Goal: Task Accomplishment & Management: Complete application form

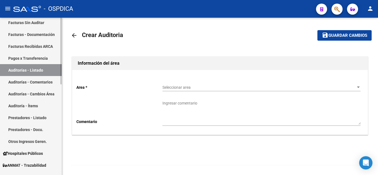
scroll to position [166, 0]
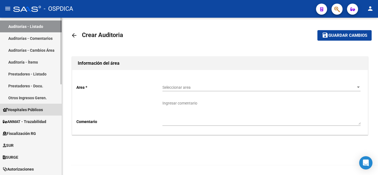
click at [35, 109] on span "Hospitales Públicos" at bounding box center [23, 110] width 40 height 6
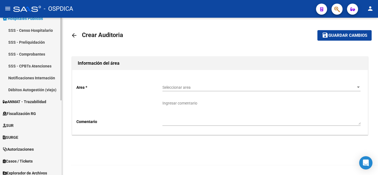
scroll to position [87, 0]
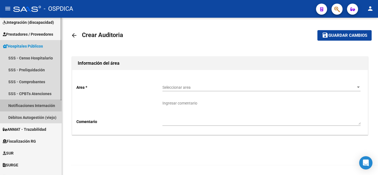
click at [35, 105] on link "Notificaciones Internación" at bounding box center [31, 105] width 62 height 12
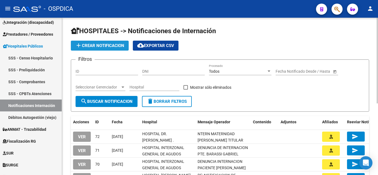
click at [88, 43] on button "add Crear Notificacion" at bounding box center [100, 46] width 58 height 10
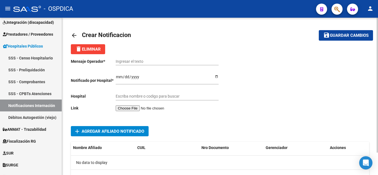
click at [140, 109] on input "file" at bounding box center [151, 108] width 70 height 6
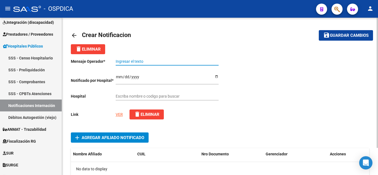
click at [173, 60] on input "Ingresar el texto" at bounding box center [167, 61] width 103 height 5
paste input "NOTIFICACION INTERNACION"
type input "NOTIFICACION INTERNACION [PERSON_NAME]"
click at [176, 96] on input "Escriba nombre o codigo para buscar" at bounding box center [167, 96] width 103 height 5
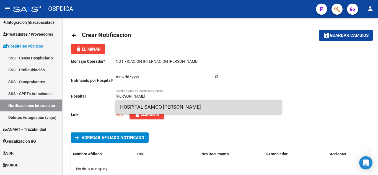
click at [185, 105] on span "HOSPITAL SAMCO [PERSON_NAME]" at bounding box center [198, 106] width 157 height 13
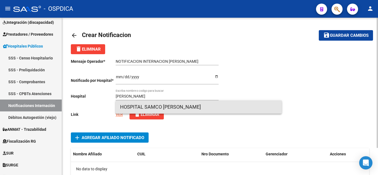
type input "HOSPITAL SAMCO [PERSON_NAME]"
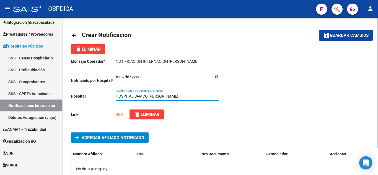
click at [118, 77] on input "Ingresar el fecha" at bounding box center [167, 79] width 103 height 8
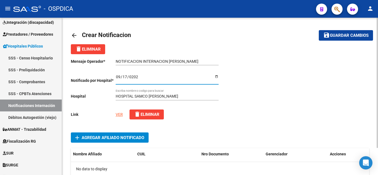
type input "[DATE]"
click at [269, 82] on div at bounding box center [294, 89] width 149 height 70
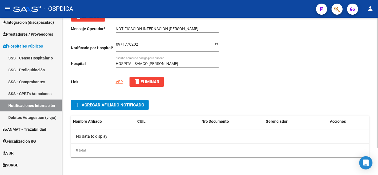
scroll to position [33, 0]
click at [101, 105] on span "Agregar Afiliado Notificado" at bounding box center [113, 105] width 62 height 5
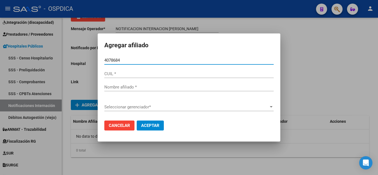
type input "40786842"
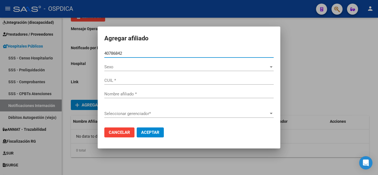
type input "27407868426"
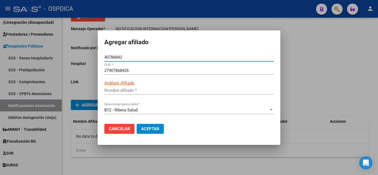
type input "[PERSON_NAME] ESPERANZA"
type input "40786842"
click at [156, 131] on span "Aceptar" at bounding box center [150, 128] width 18 height 5
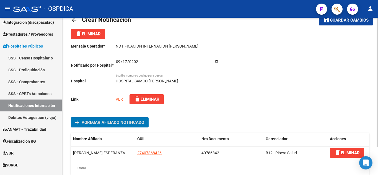
scroll to position [6, 0]
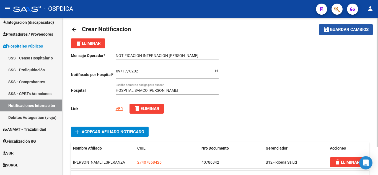
click at [339, 28] on span "Guardar cambios" at bounding box center [348, 29] width 39 height 5
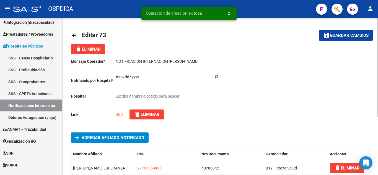
type input "HOSPITAL SAMCO [PERSON_NAME]"
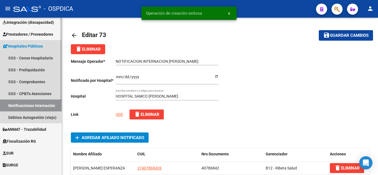
click at [36, 104] on link "Notificaciones Internación" at bounding box center [31, 105] width 62 height 12
